Goal: Information Seeking & Learning: Learn about a topic

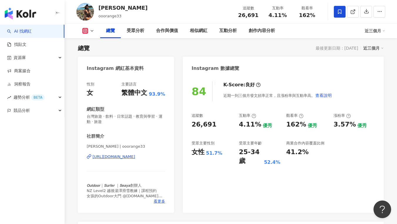
click at [197, 138] on div "追蹤數 26,691 互動率 4.11% 優秀 觀看率 162% 優秀 漲粉率 3.57% 優秀 受眾主要性別 女性 51.7% 受眾主要年齡 25-34 歲…" at bounding box center [284, 139] width 184 height 53
drag, startPoint x: 191, startPoint y: 125, endPoint x: 212, endPoint y: 125, distance: 20.3
click at [212, 125] on div "84 K-Score : 良好 近期一到三個月發文頻率正常，且漲粉率與互動率高。 查看說明 追蹤數 26,691 互動率 4.11% 優秀 觀看率 162% …" at bounding box center [283, 144] width 201 height 137
copy div "26,691"
click at [249, 133] on div "追蹤數 26,691 互動率 4.11% 優秀 觀看率 162% 優秀 漲粉率 3.57% 優秀 受眾主要性別 女性 51.7% 受眾主要年齡 25-34 歲…" at bounding box center [284, 139] width 184 height 53
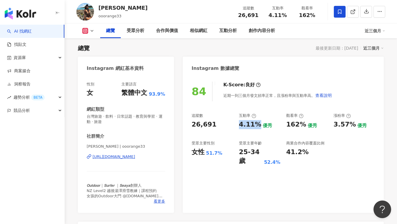
drag, startPoint x: 239, startPoint y: 123, endPoint x: 256, endPoint y: 129, distance: 18.2
click at [256, 129] on div "追蹤數 26,691 互動率 4.11% 優秀 觀看率 162% 優秀 漲粉率 3.57% 優秀 受眾主要性別 女性 51.7% 受眾主要年齡 25-34 歲…" at bounding box center [284, 139] width 184 height 53
copy div "4.11%"
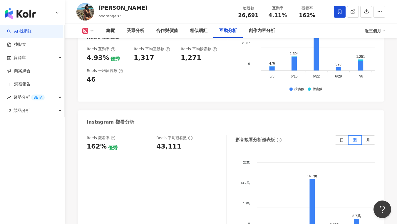
scroll to position [1308, 0]
drag, startPoint x: 86, startPoint y: 115, endPoint x: 104, endPoint y: 118, distance: 18.0
click at [104, 143] on div "162% 優秀" at bounding box center [119, 147] width 64 height 9
copy div "162%"
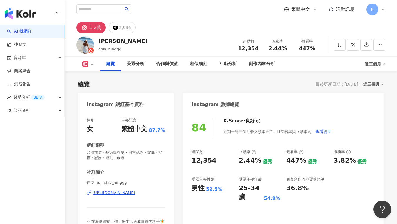
scroll to position [36, 0]
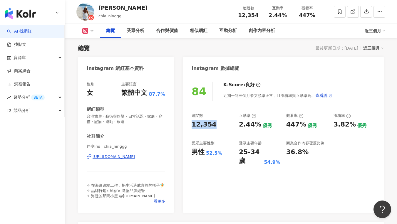
drag, startPoint x: 192, startPoint y: 126, endPoint x: 213, endPoint y: 126, distance: 20.9
click at [213, 126] on div "12,354" at bounding box center [212, 124] width 41 height 9
copy div "12,354"
click at [238, 144] on div "追蹤數 12,354 互動率 2.44% 優秀 觀看率 447% 優秀 漲粉率 3.82% 優秀 受眾主要性別 男性 52.5% 受眾主要年齡 25-34 歲…" at bounding box center [284, 139] width 184 height 53
drag, startPoint x: 239, startPoint y: 128, endPoint x: 255, endPoint y: 128, distance: 15.6
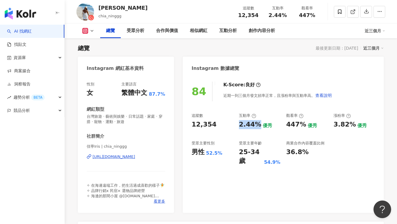
click at [255, 128] on div "2.44%" at bounding box center [250, 124] width 22 height 9
copy div "2.44%"
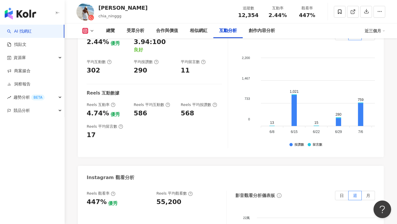
scroll to position [1246, 0]
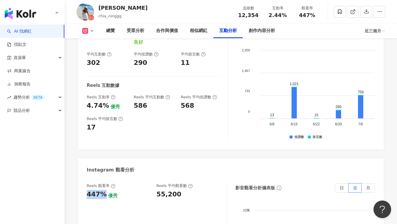
drag, startPoint x: 88, startPoint y: 177, endPoint x: 104, endPoint y: 177, distance: 15.9
click at [104, 190] on div "447% 優秀" at bounding box center [119, 194] width 64 height 9
copy div "447%"
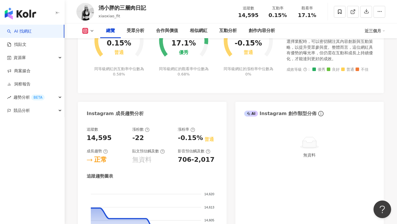
scroll to position [245, 0]
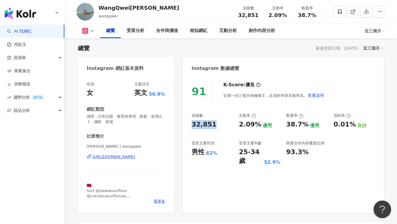
drag, startPoint x: 191, startPoint y: 162, endPoint x: 214, endPoint y: 124, distance: 43.8
click at [214, 124] on div "32,851" at bounding box center [212, 124] width 41 height 9
copy div "32,851"
copy div "https://www.instagram.com/wangqwei/"
drag, startPoint x: 239, startPoint y: 124, endPoint x: 258, endPoint y: 124, distance: 19.1
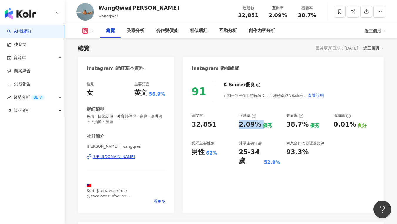
click at [258, 124] on div "追蹤數 32,851 互動率 2.09% 優秀 觀看率 38.7% 優秀 漲粉率 0.01% 良好 受眾主要性別 男性 62% 受眾主要年齡 25-34 歲 …" at bounding box center [284, 139] width 184 height 53
copy div "2.09%"
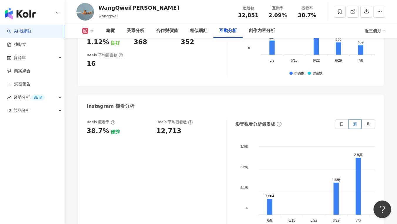
scroll to position [1295, 0]
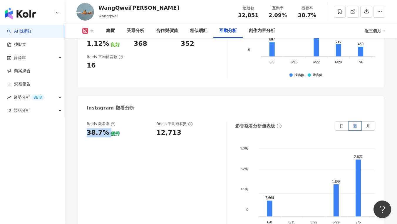
drag, startPoint x: 83, startPoint y: 101, endPoint x: 106, endPoint y: 102, distance: 23.0
click at [106, 116] on div "Reels 觀看率 38.7% 優秀 Reels 平均觀看數 12,713 影音觀看分析儀表板 日 週 月 3.3萬 3.3萬 2.2萬 2.2萬 1.1萬 …" at bounding box center [231, 182] width 306 height 132
copy div "38.7%"
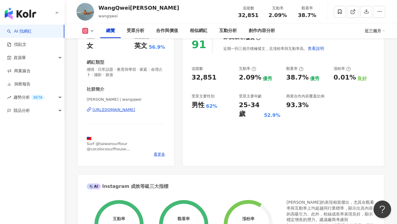
scroll to position [41, 0]
